Goal: Task Accomplishment & Management: Manage account settings

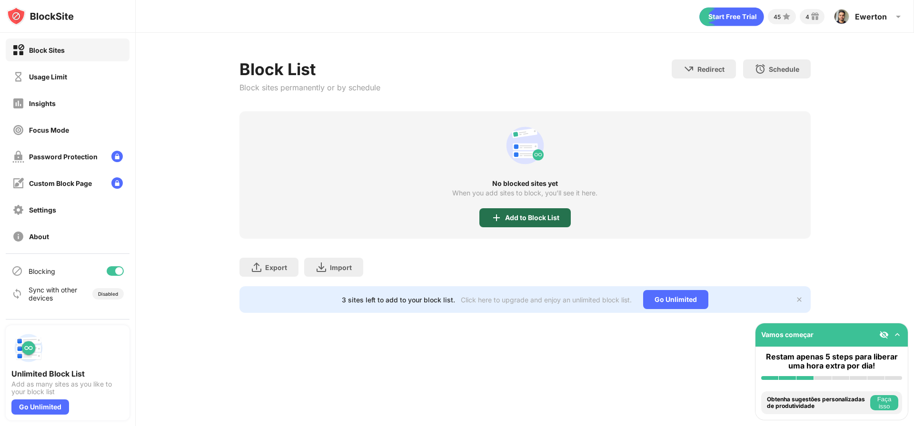
click at [538, 210] on div "Add to Block List" at bounding box center [524, 217] width 91 height 19
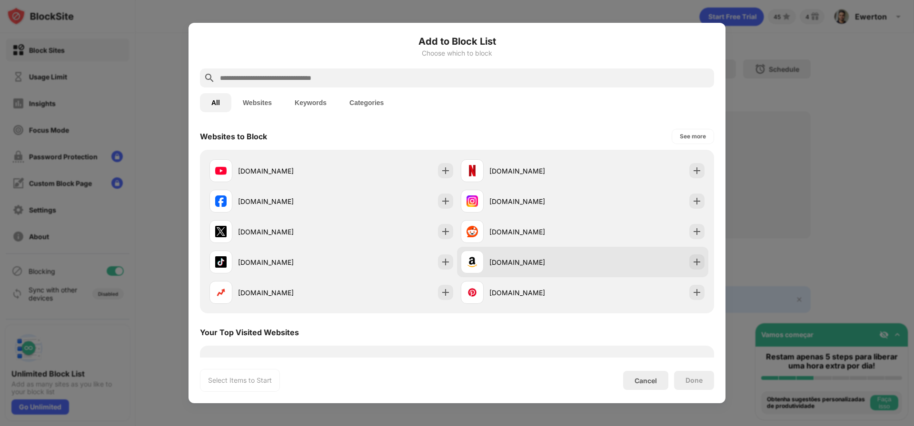
scroll to position [133, 0]
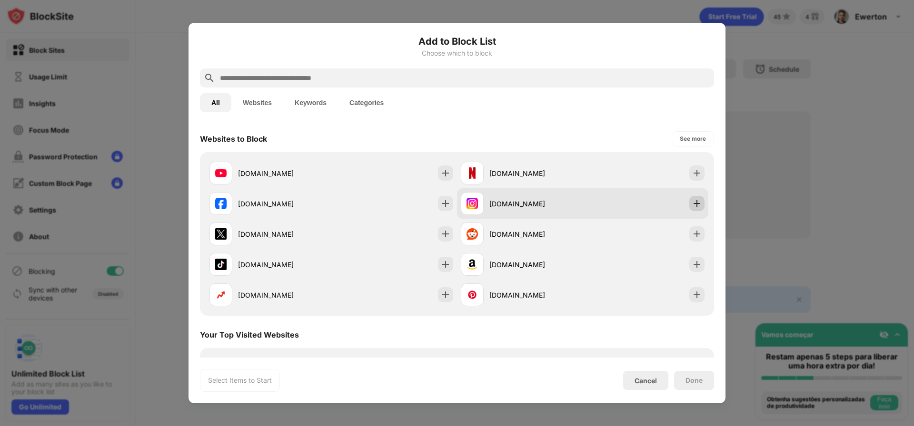
drag, startPoint x: 690, startPoint y: 200, endPoint x: 624, endPoint y: 194, distance: 65.5
click at [692, 201] on img at bounding box center [697, 204] width 10 height 10
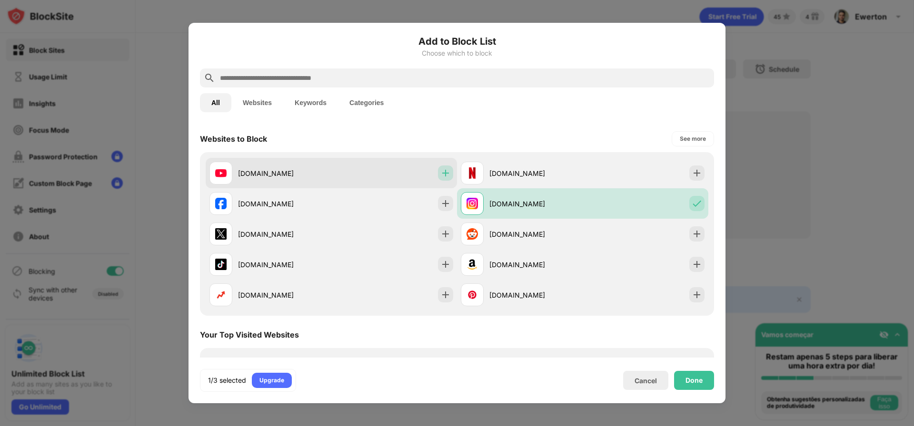
click at [441, 171] on img at bounding box center [446, 173] width 10 height 10
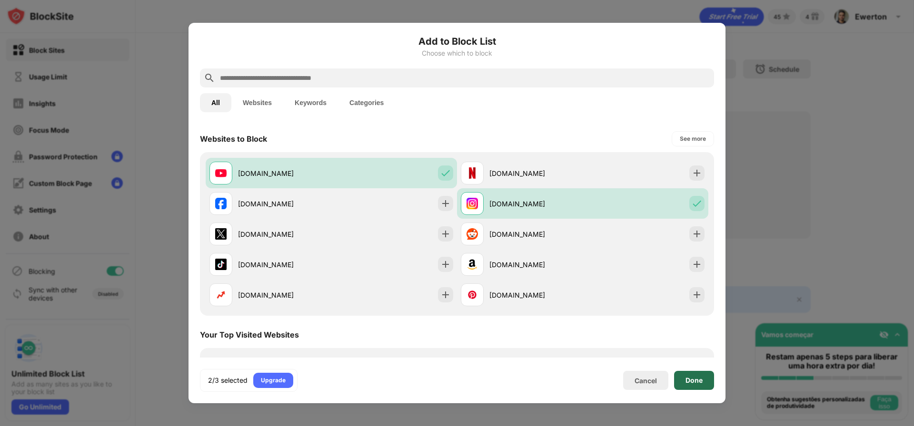
click at [700, 377] on div "Done" at bounding box center [693, 381] width 17 height 8
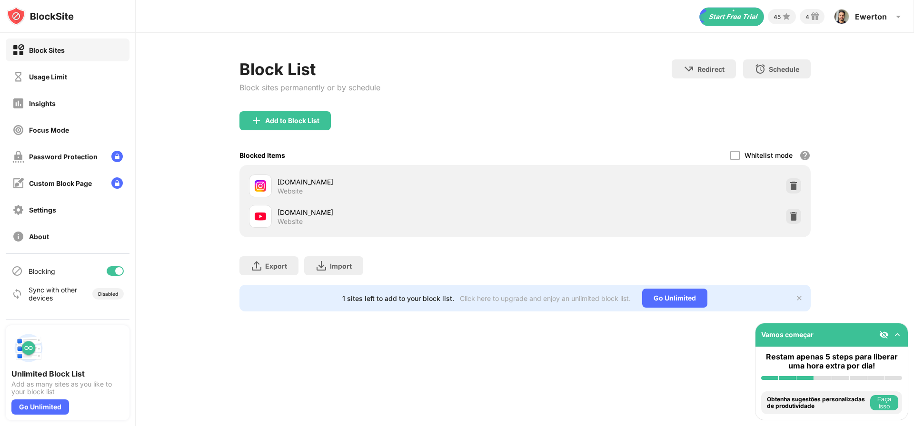
click at [897, 335] on img at bounding box center [897, 335] width 10 height 10
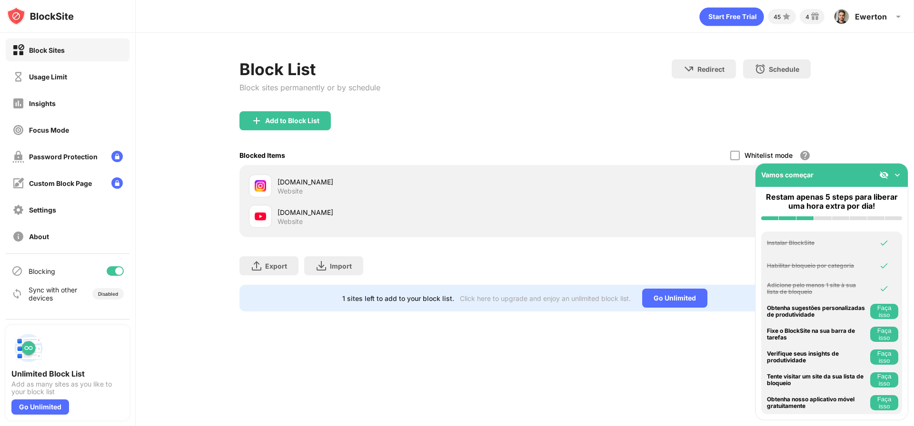
drag, startPoint x: 899, startPoint y: 176, endPoint x: 890, endPoint y: 149, distance: 28.0
click at [899, 176] on img at bounding box center [897, 175] width 10 height 10
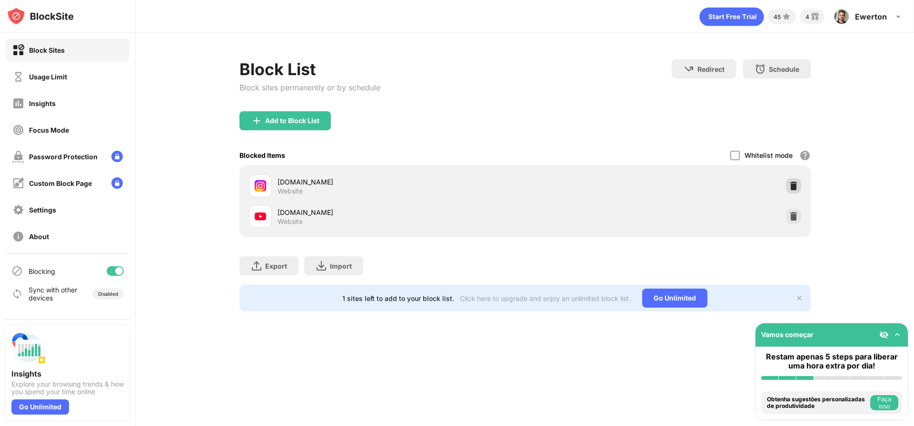
click at [798, 185] on div at bounding box center [793, 185] width 15 height 15
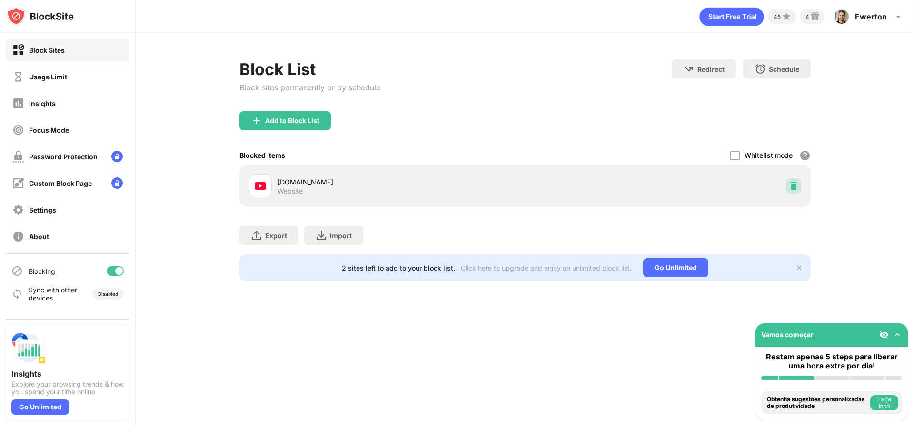
click at [796, 185] on img at bounding box center [794, 186] width 10 height 10
